Goal: Register for event/course

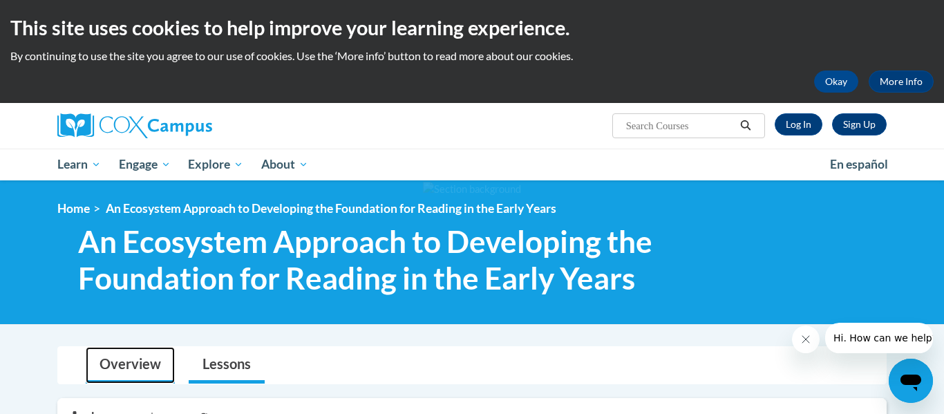
click at [116, 359] on link "Overview" at bounding box center [130, 365] width 89 height 37
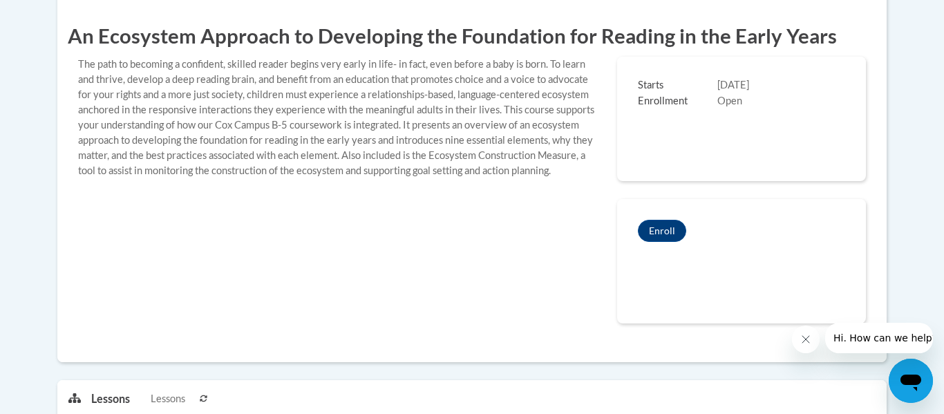
scroll to position [407, 0]
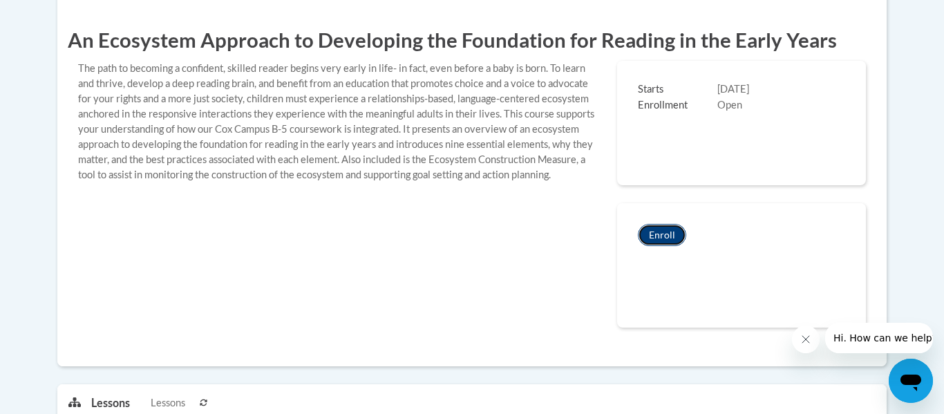
click at [671, 242] on button "Enroll" at bounding box center [662, 235] width 48 height 22
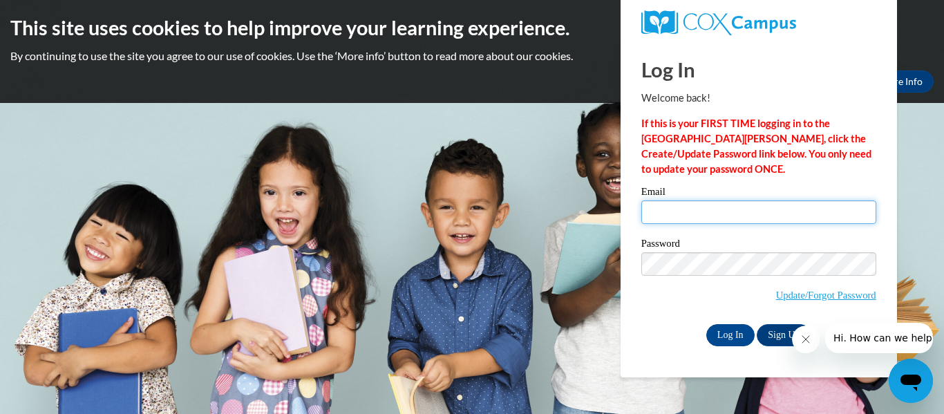
click at [710, 216] on input "Email" at bounding box center [758, 211] width 235 height 23
click at [656, 209] on input "Email" at bounding box center [758, 211] width 235 height 23
type input "jamisonm@gjps.org"
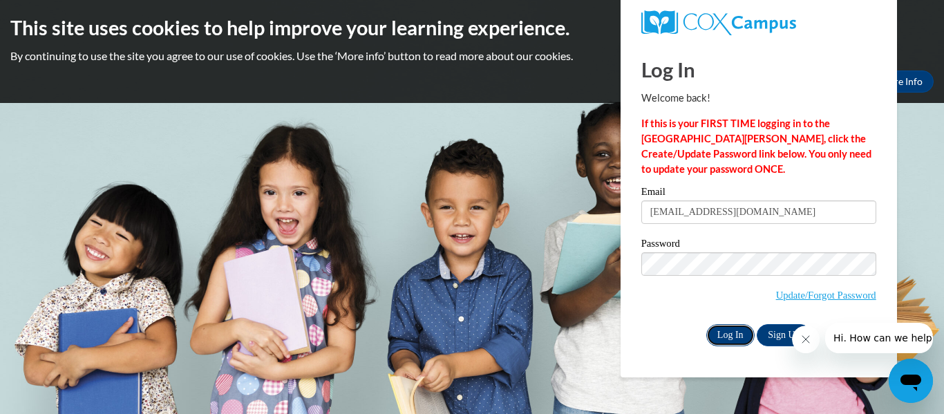
click at [723, 336] on input "Log In" at bounding box center [730, 335] width 48 height 22
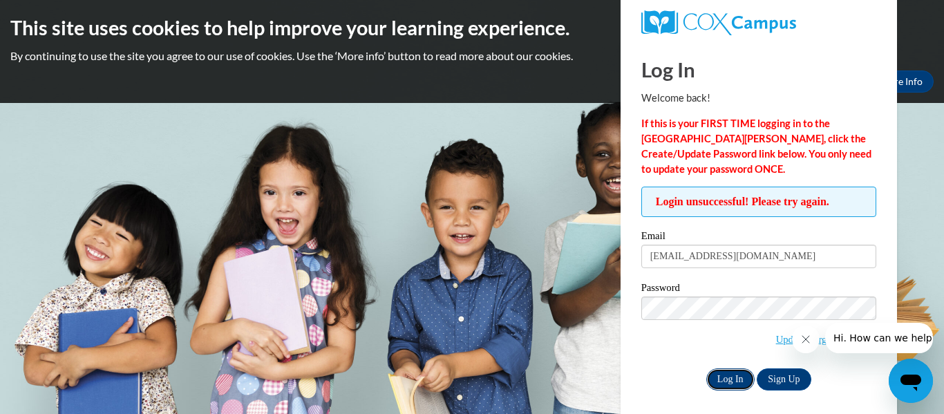
click at [734, 374] on input "Log In" at bounding box center [730, 379] width 48 height 22
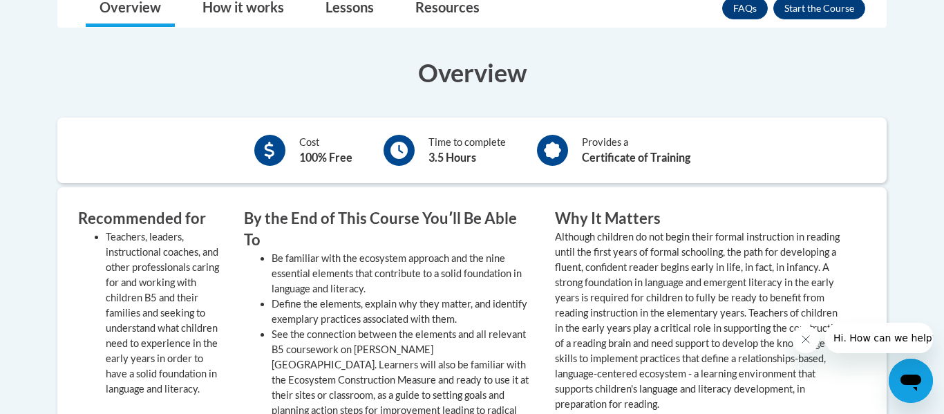
scroll to position [575, 0]
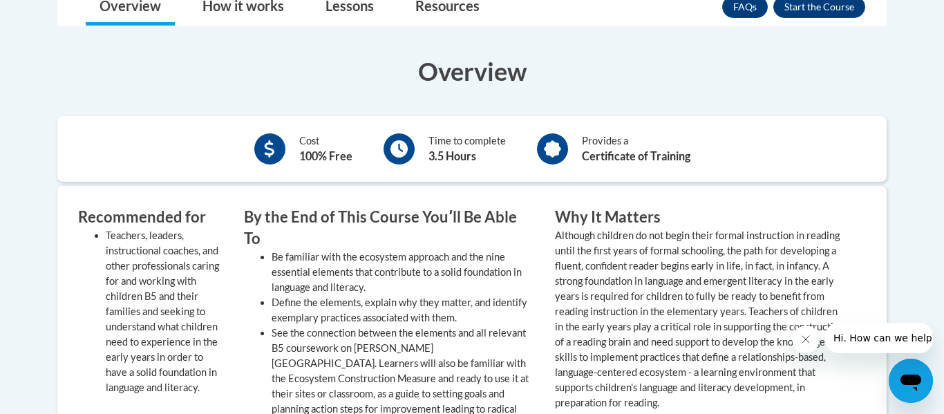
click at [561, 71] on h3 "Overview" at bounding box center [471, 71] width 829 height 35
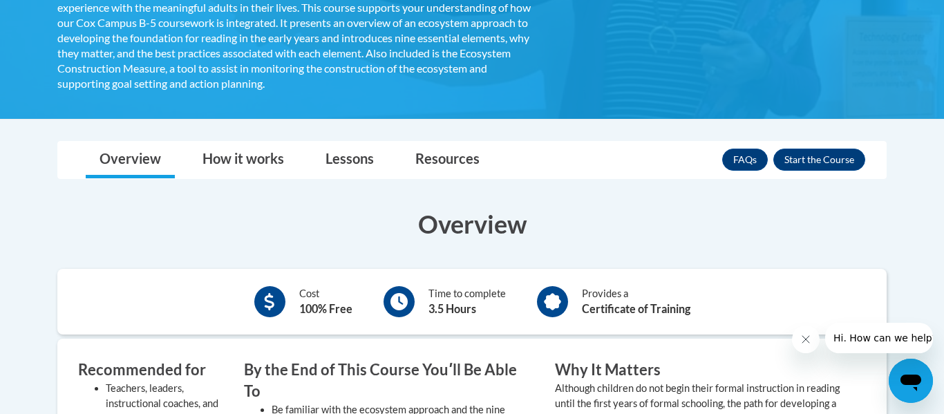
scroll to position [421, 0]
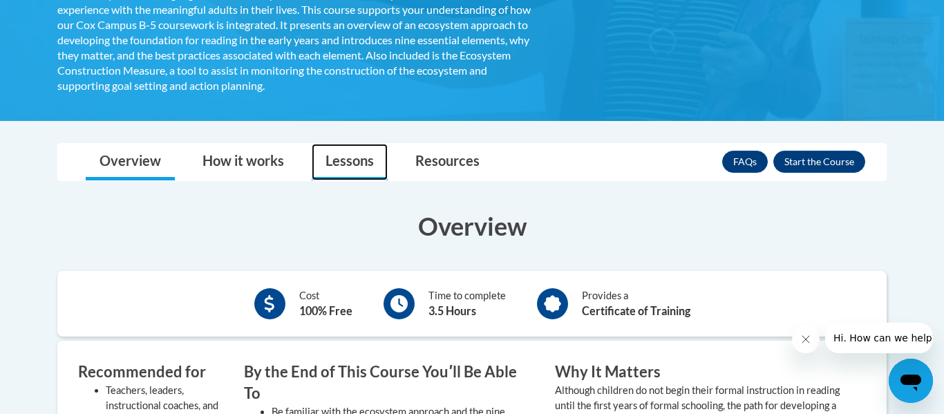
click at [370, 170] on link "Lessons" at bounding box center [350, 162] width 76 height 37
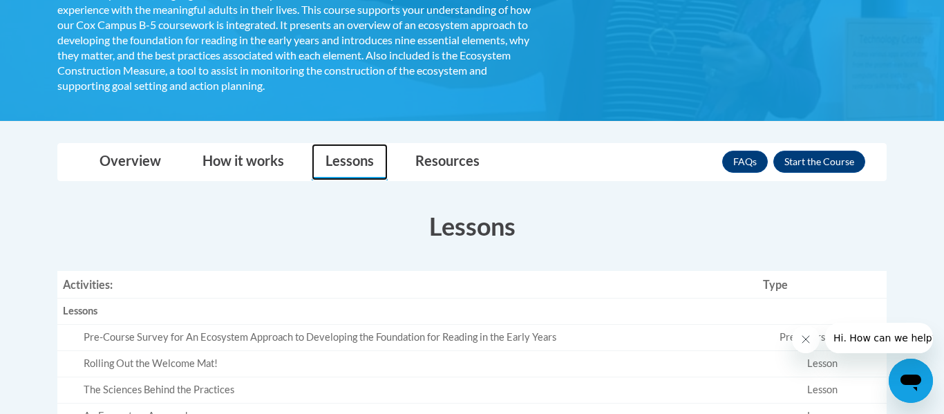
click at [370, 170] on link "Lessons" at bounding box center [350, 162] width 76 height 37
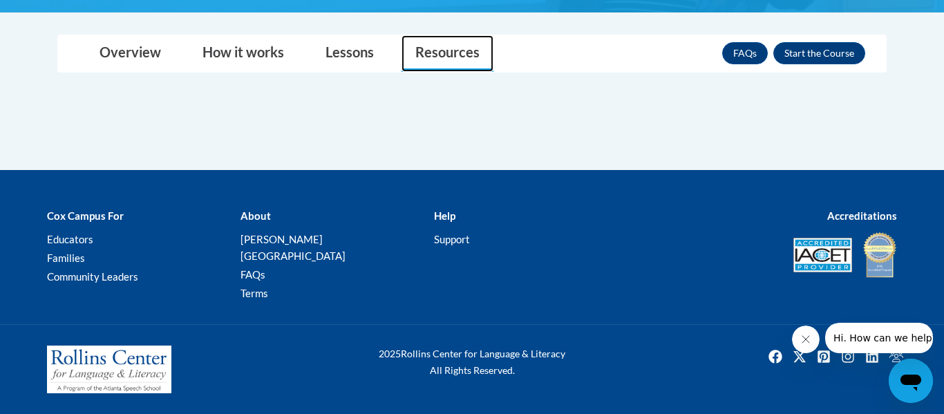
scroll to position [345, 0]
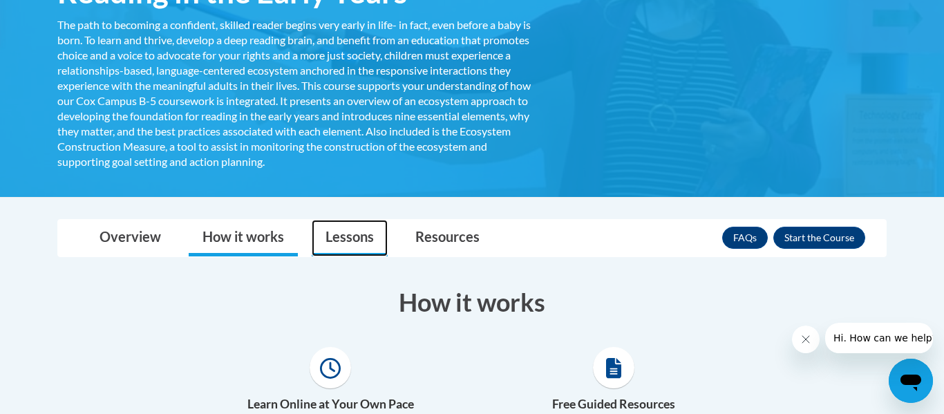
click at [361, 251] on link "Lessons" at bounding box center [350, 238] width 76 height 37
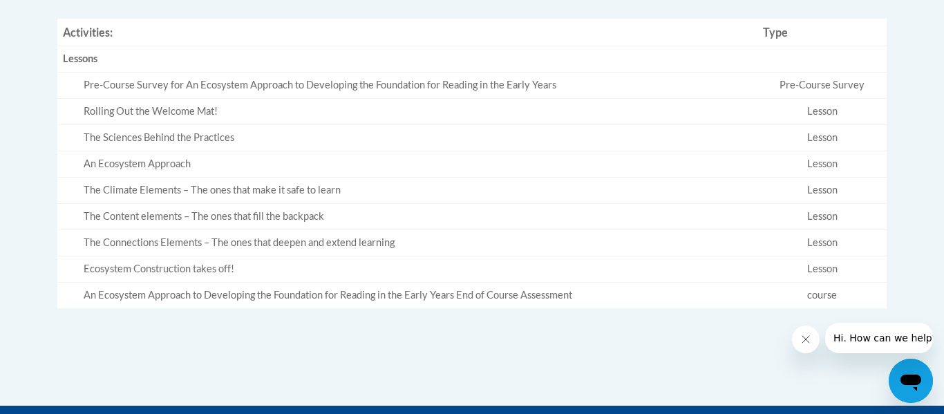
scroll to position [671, 0]
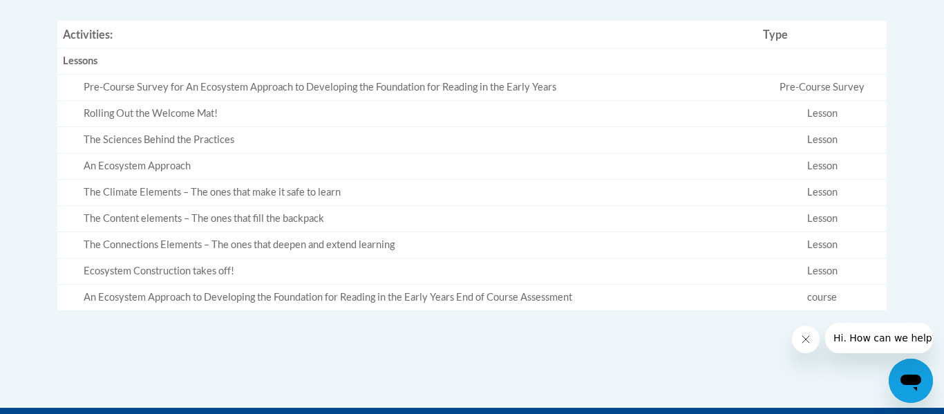
click at [162, 91] on div "Pre-Course Survey for An Ecosystem Approach to Developing the Foundation for Re…" at bounding box center [418, 87] width 668 height 15
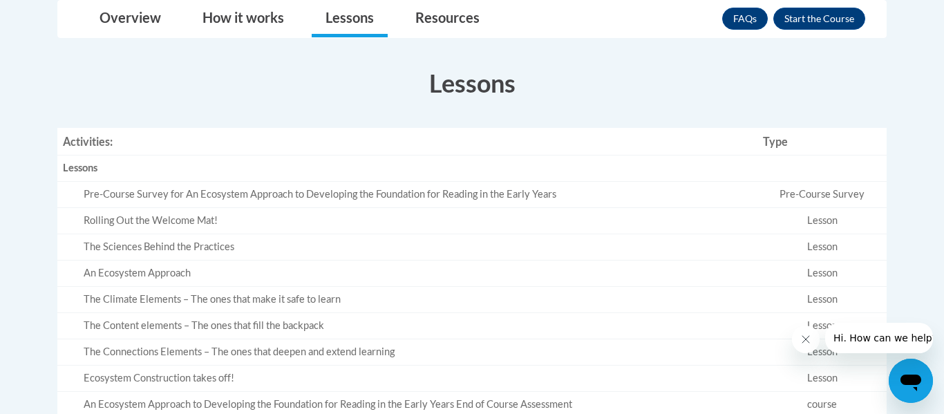
scroll to position [560, 0]
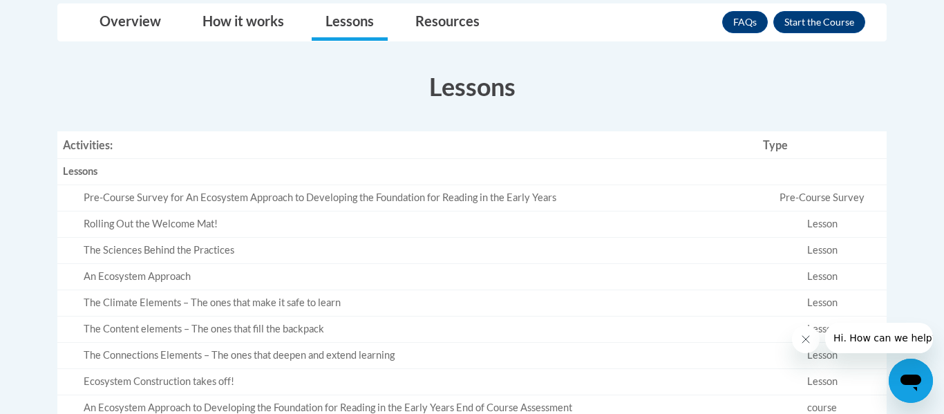
click at [255, 199] on div "Pre-Course Survey for An Ecosystem Approach to Developing the Foundation for Re…" at bounding box center [418, 198] width 668 height 15
click at [903, 214] on div "× Close Course Enrollment Please select... × Close ×" at bounding box center [472, 260] width 870 height 515
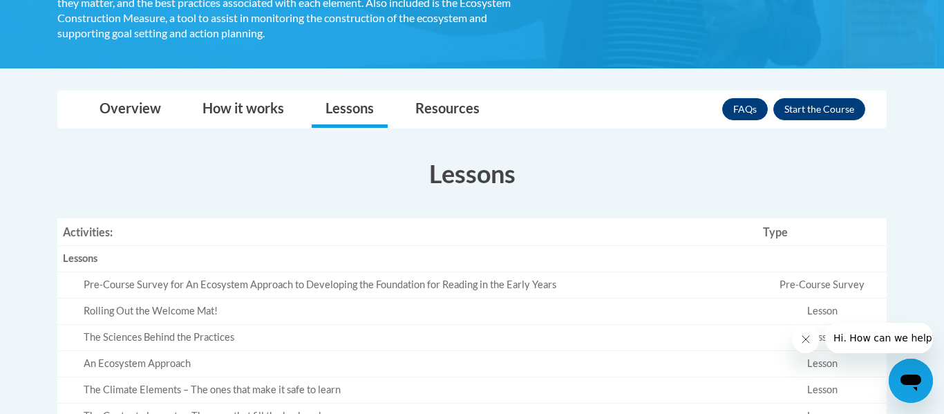
scroll to position [471, 0]
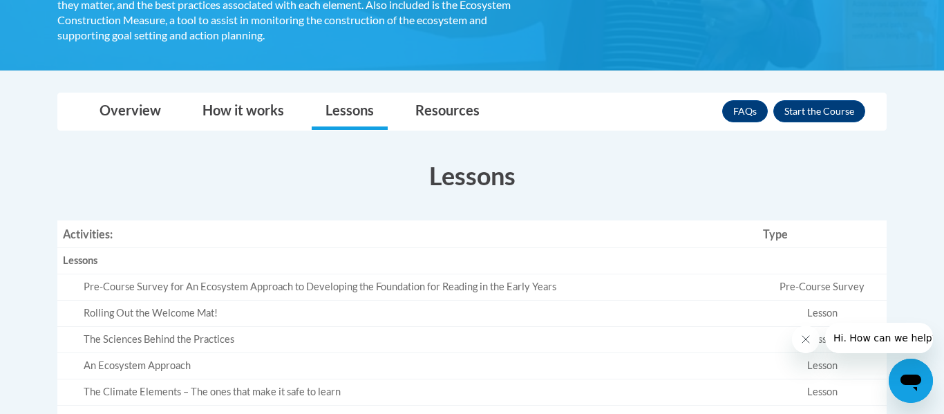
click at [620, 111] on div "Overview How it works Lessons Resources FAQs Enroll" at bounding box center [471, 111] width 807 height 37
click at [807, 108] on button "Enroll" at bounding box center [819, 111] width 92 height 22
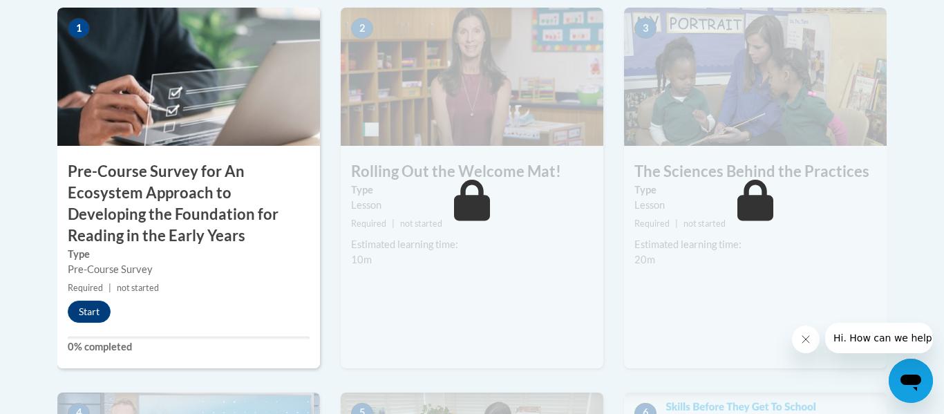
scroll to position [517, 0]
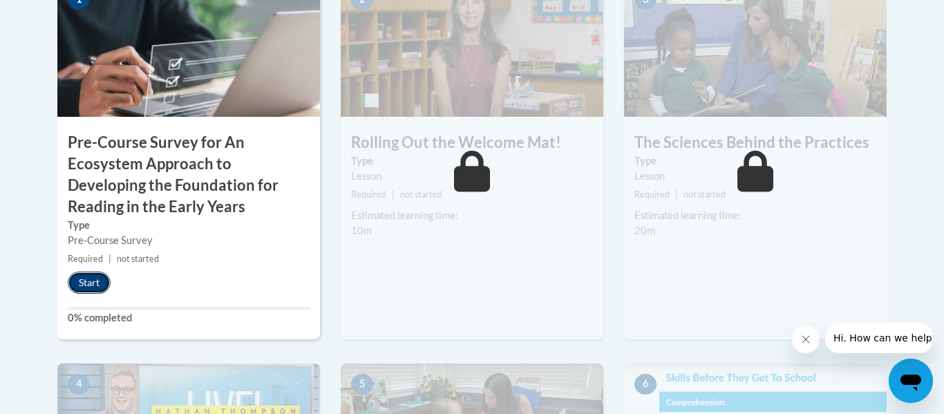
click at [93, 282] on button "Start" at bounding box center [89, 282] width 43 height 22
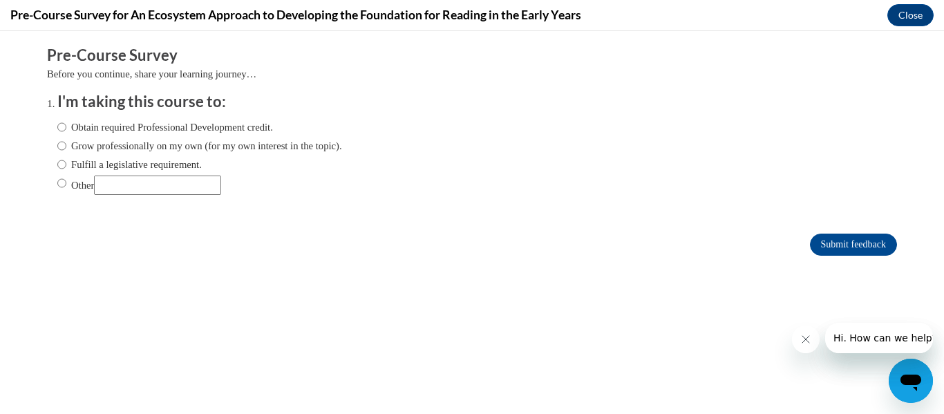
scroll to position [0, 0]
click at [64, 184] on input "Other" at bounding box center [61, 182] width 9 height 15
radio input "true"
click at [171, 189] on input "Other" at bounding box center [157, 184] width 127 height 19
type input "for my job"
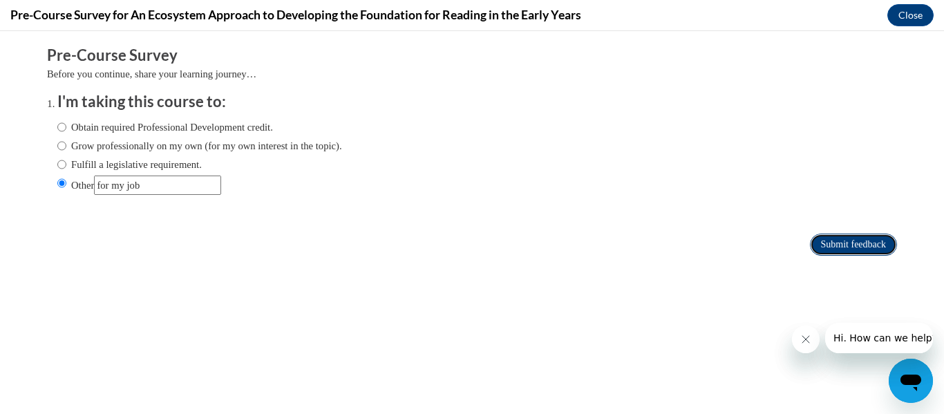
click at [830, 249] on input "Submit feedback" at bounding box center [853, 245] width 87 height 22
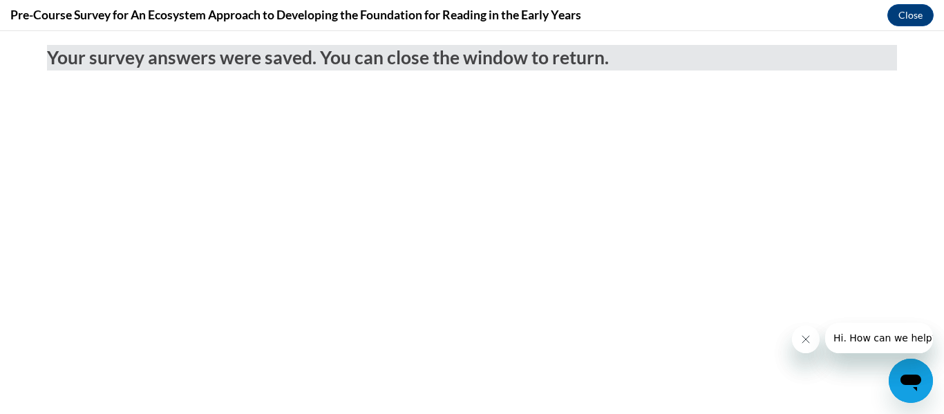
click at [586, 238] on body "Your survey answers were saved. You can close the window to return." at bounding box center [472, 222] width 944 height 383
click at [903, 15] on button "Close" at bounding box center [910, 15] width 46 height 22
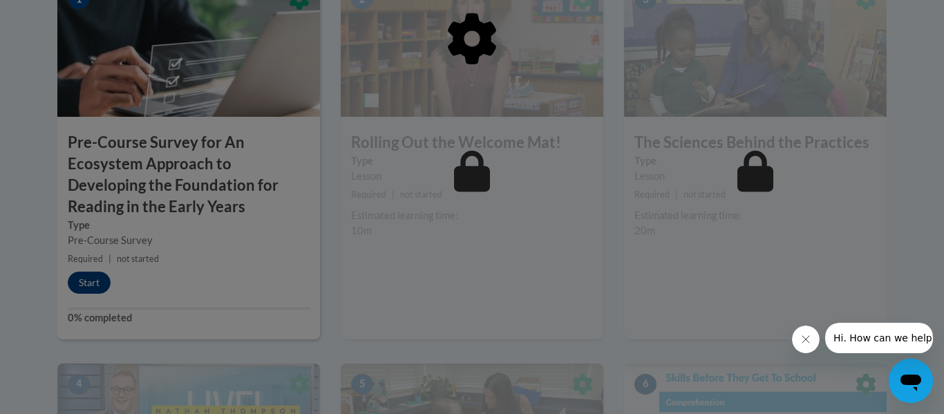
click at [329, 122] on div at bounding box center [471, 110] width 829 height 263
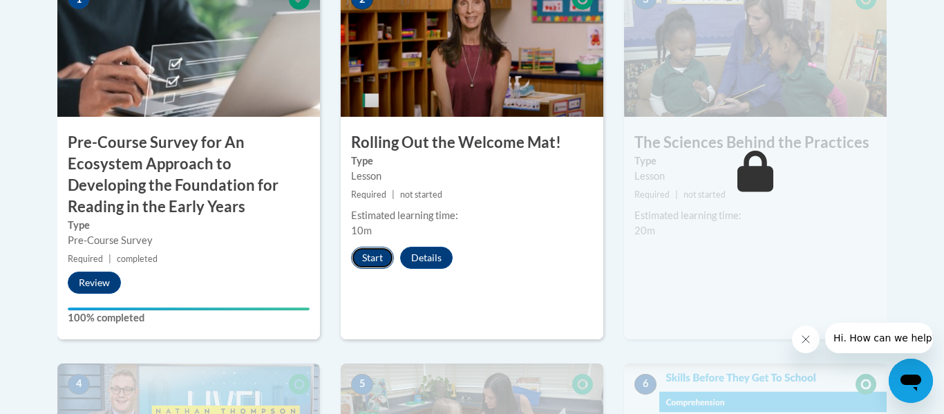
click at [374, 260] on button "Start" at bounding box center [372, 258] width 43 height 22
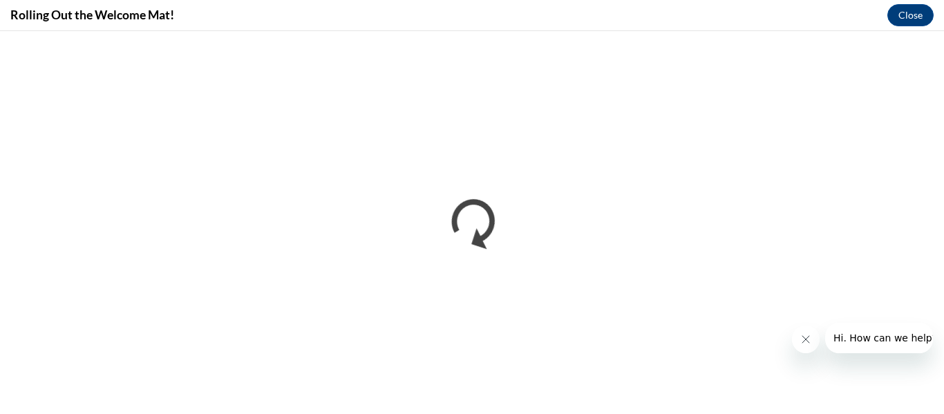
click at [436, 6] on div "Rolling Out the Welcome Mat! Close" at bounding box center [472, 15] width 944 height 31
click at [808, 349] on button "Close message from company" at bounding box center [806, 339] width 28 height 28
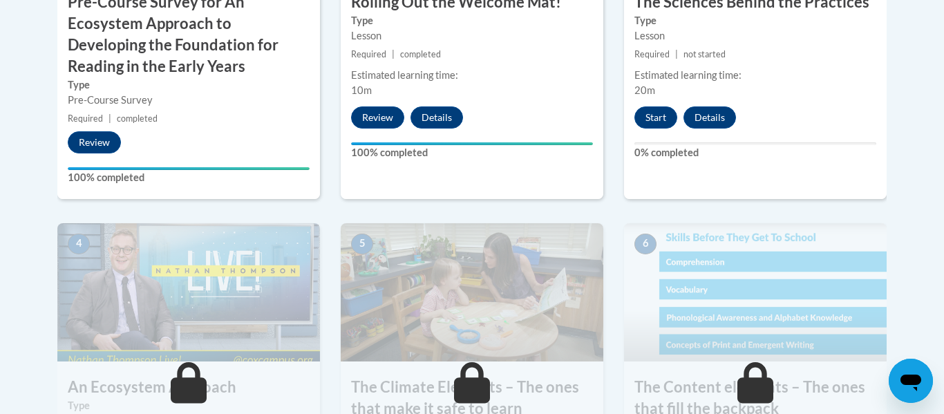
scroll to position [660, 0]
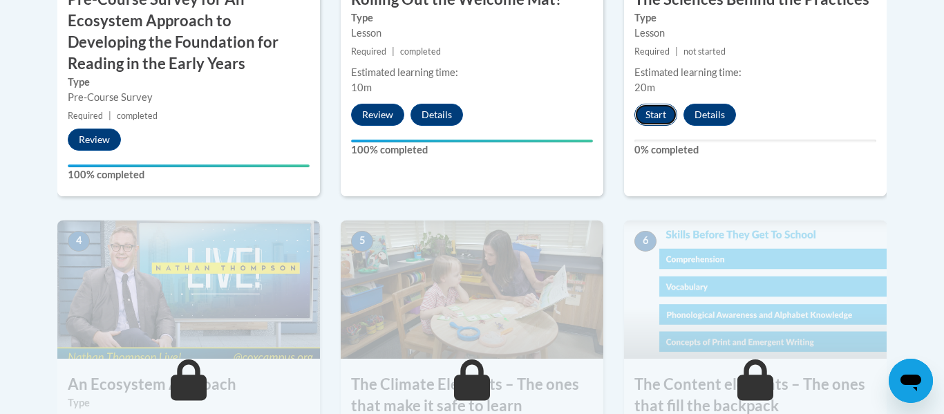
click at [648, 120] on button "Start" at bounding box center [655, 115] width 43 height 22
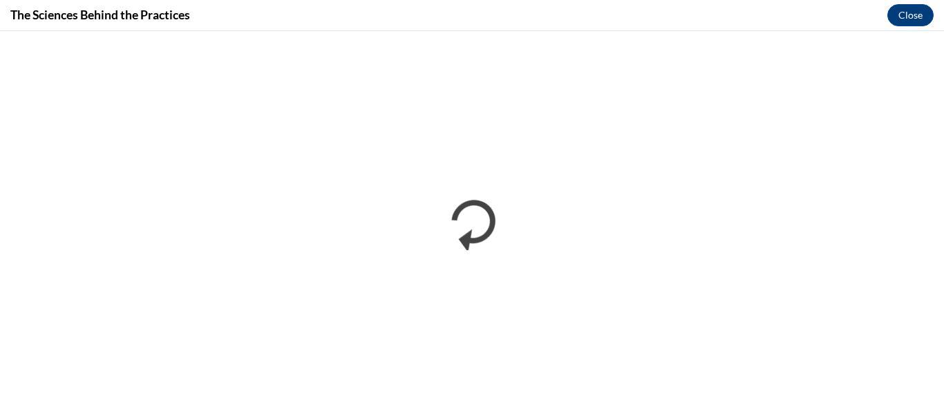
scroll to position [0, 0]
click at [528, 6] on div "The Sciences Behind the Practices Close" at bounding box center [472, 15] width 944 height 31
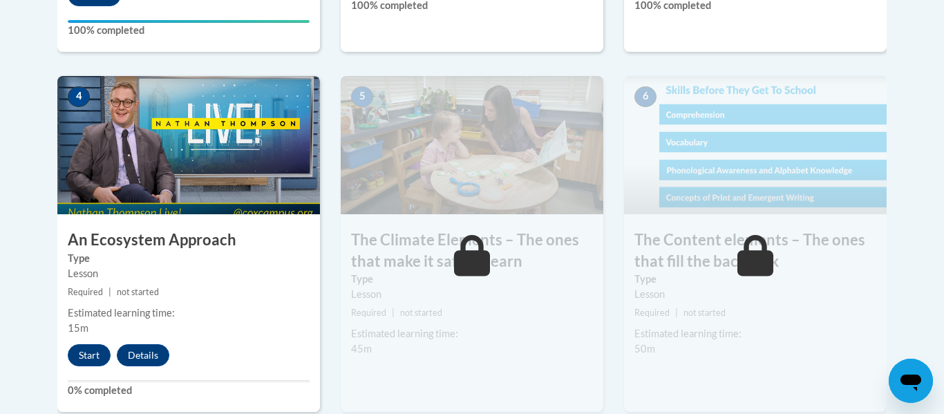
scroll to position [808, 0]
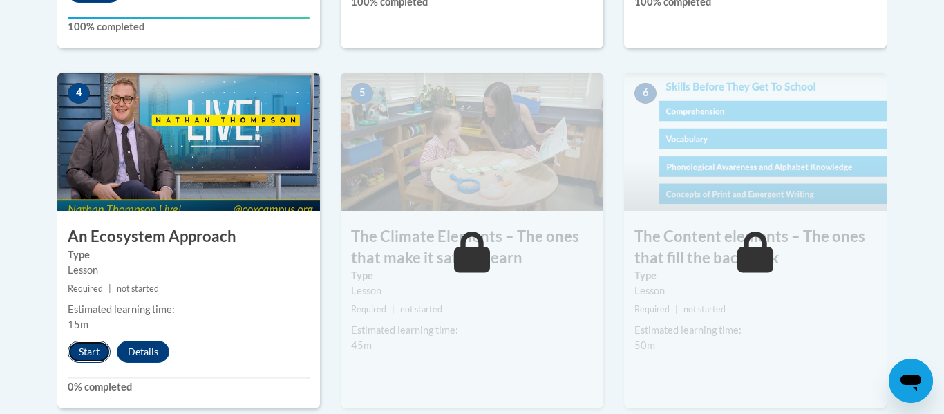
click at [95, 359] on button "Start" at bounding box center [89, 352] width 43 height 22
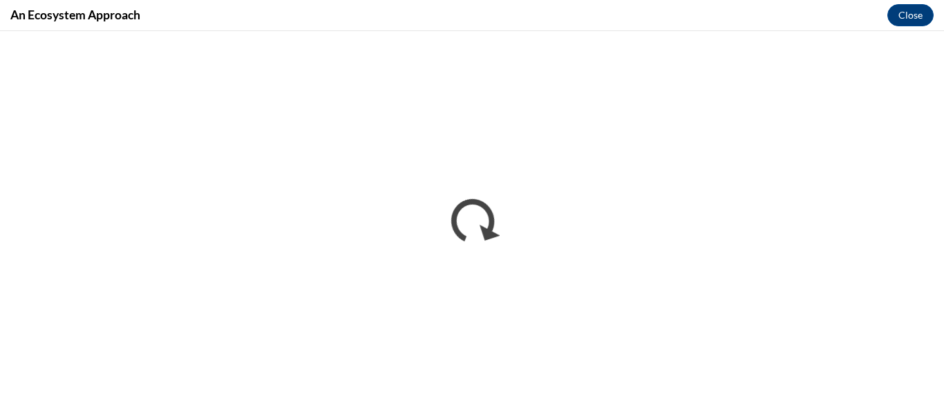
scroll to position [0, 0]
click at [517, 18] on div "An Ecosystem Approach Close" at bounding box center [472, 15] width 944 height 31
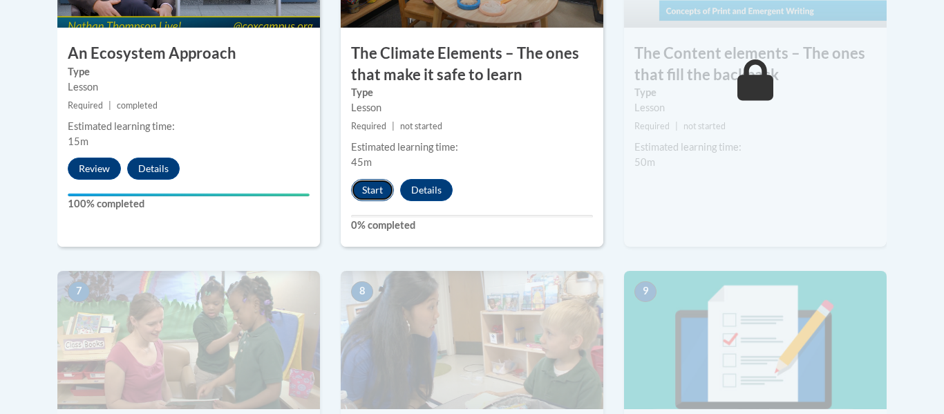
click at [361, 182] on button "Start" at bounding box center [372, 190] width 43 height 22
